Goal: Find specific page/section: Find specific page/section

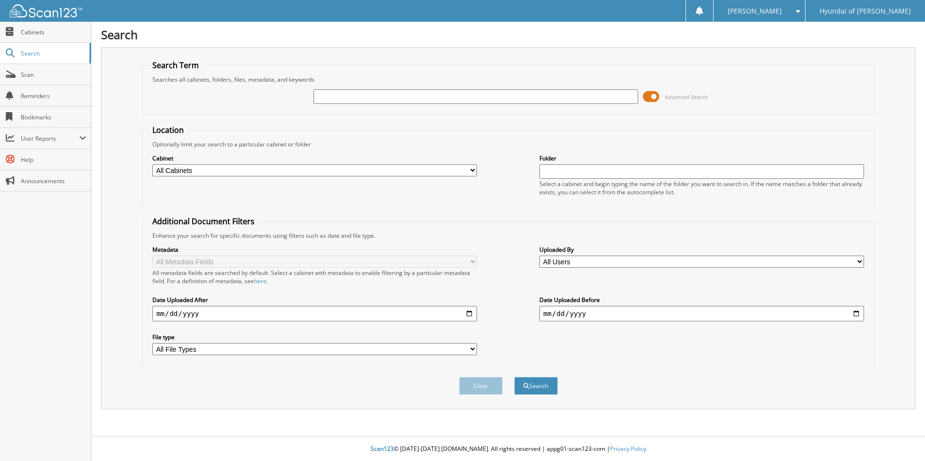
click at [545, 102] on input "text" at bounding box center [475, 96] width 325 height 15
type input "69967"
click at [514, 377] on button "Search" at bounding box center [536, 386] width 44 height 18
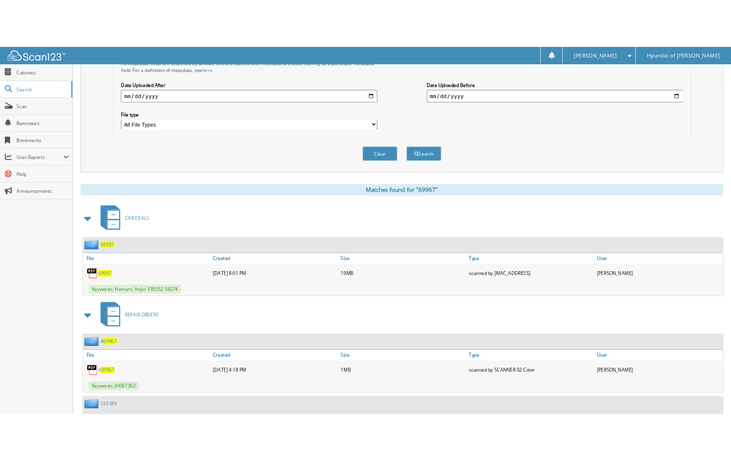
scroll to position [241, 0]
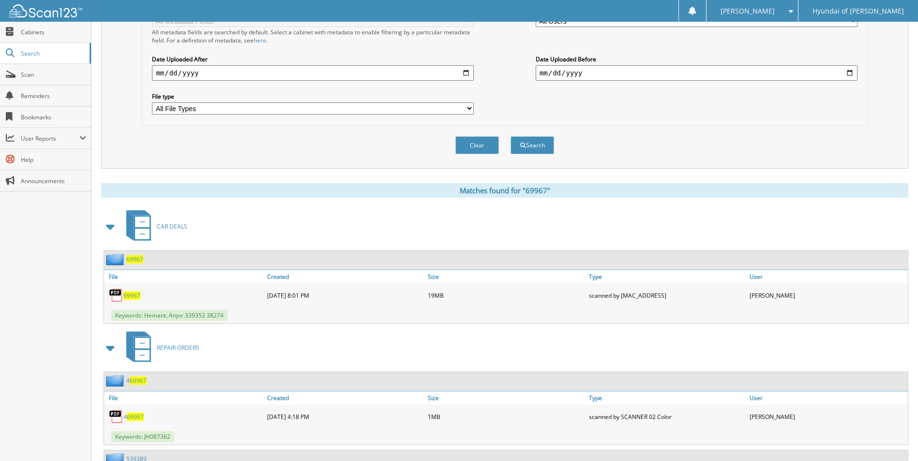
click at [133, 294] on span "69967" at bounding box center [131, 296] width 17 height 8
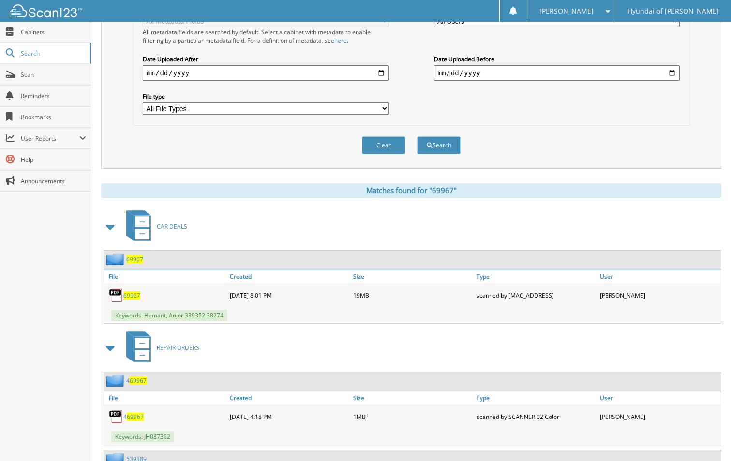
drag, startPoint x: 71, startPoint y: 305, endPoint x: 866, endPoint y: 370, distance: 797.3
